Goal: Find specific page/section

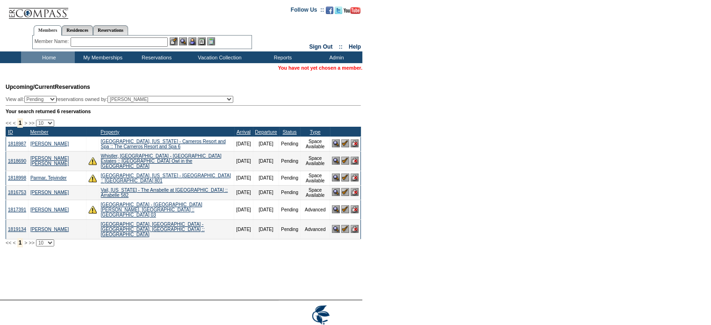
click at [109, 41] on input "text" at bounding box center [119, 41] width 97 height 9
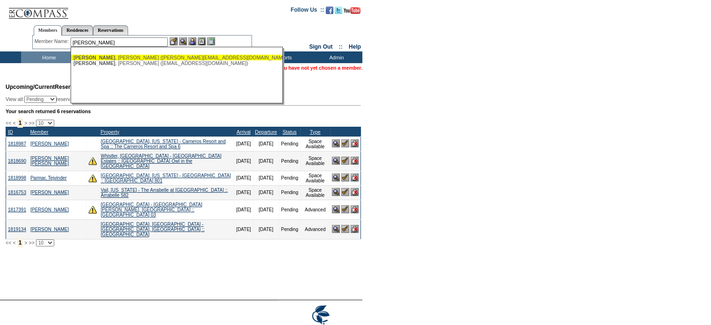
click at [115, 59] on div "Stangl , Mike (mike@sdevcorp.com)" at bounding box center [176, 58] width 206 height 6
type input "Stangl, Mike (mike@sdevcorp.com)"
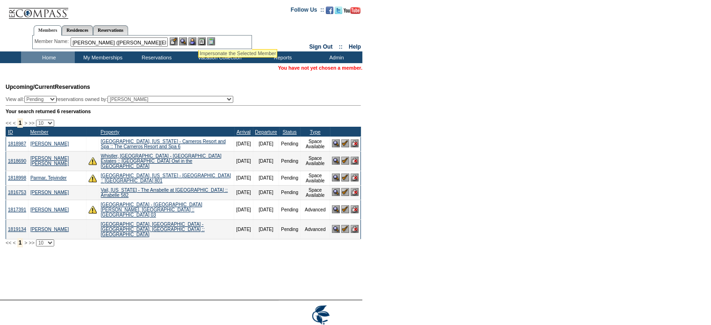
click at [196, 39] on img at bounding box center [192, 41] width 8 height 8
click at [187, 40] on img at bounding box center [183, 41] width 8 height 8
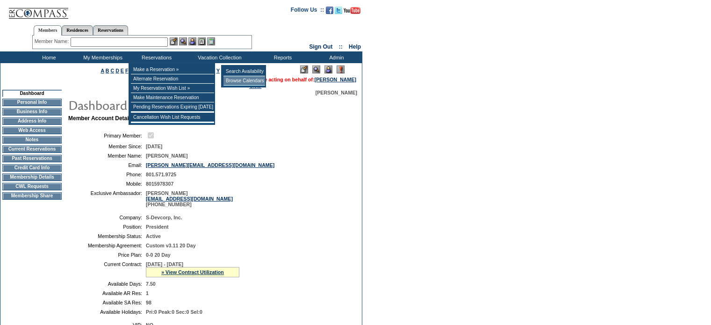
click at [239, 80] on td "Browse Calendars" at bounding box center [244, 80] width 42 height 9
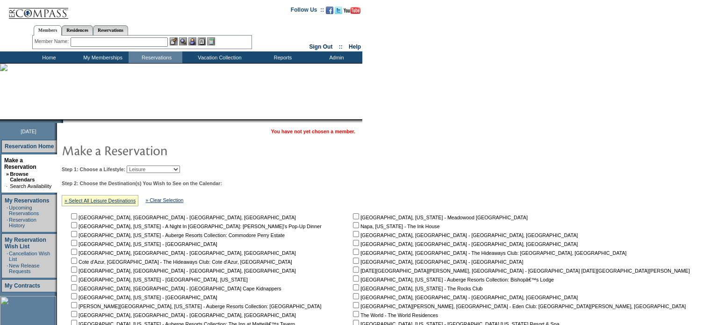
click at [106, 43] on input "text" at bounding box center [119, 41] width 97 height 9
